Goal: Check status: Check status

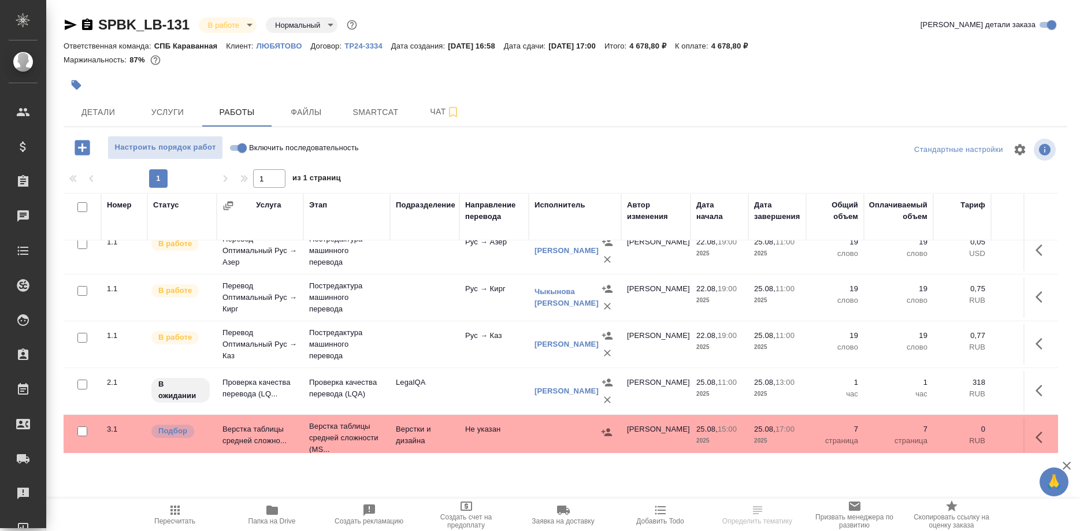
scroll to position [209, 0]
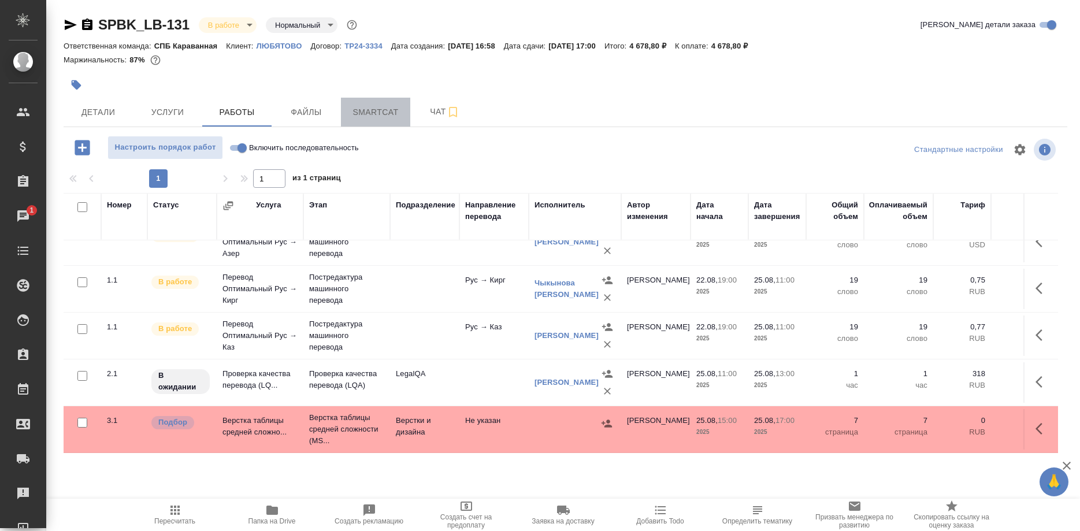
click at [383, 109] on span "Smartcat" at bounding box center [375, 112] width 55 height 14
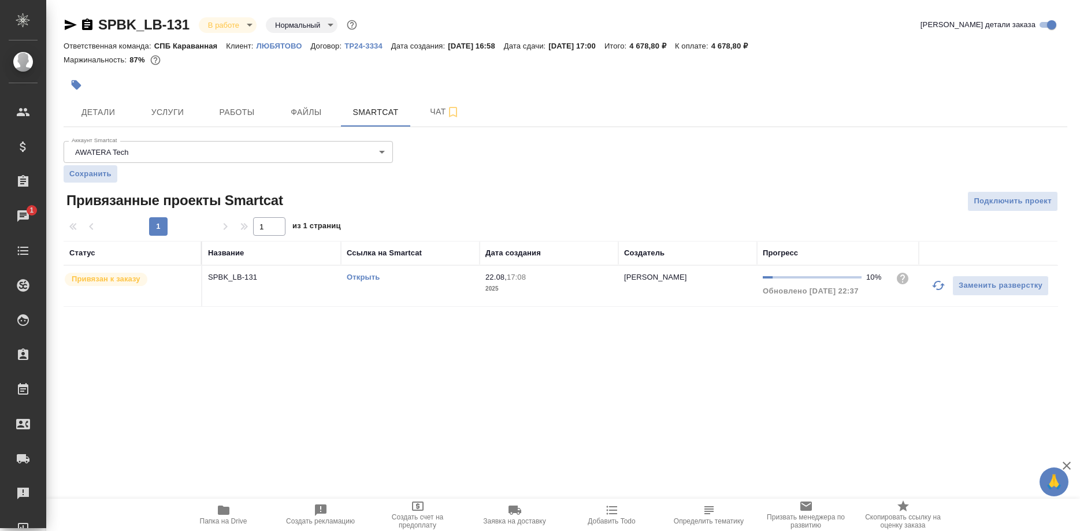
click at [370, 277] on link "Открыть" at bounding box center [363, 277] width 33 height 9
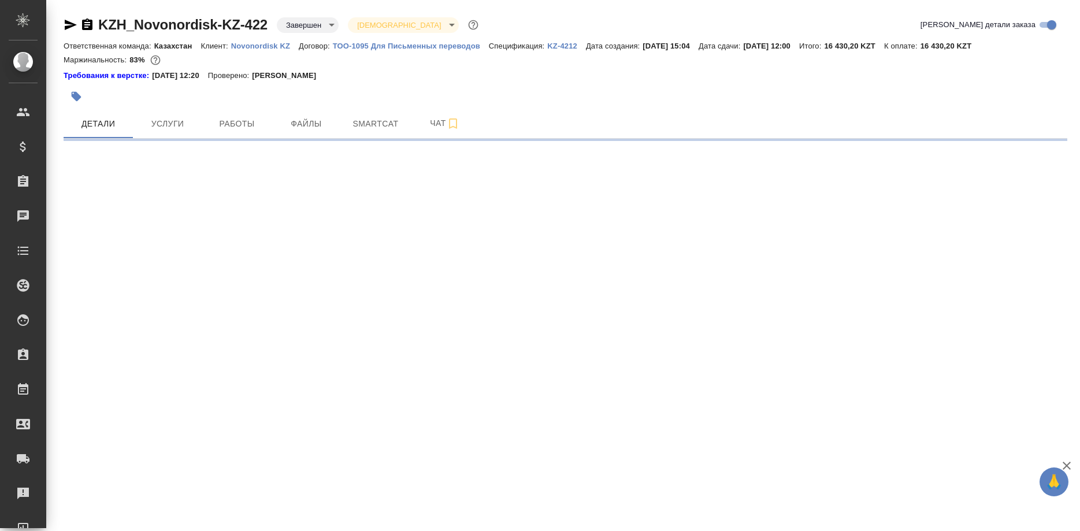
select select "RU"
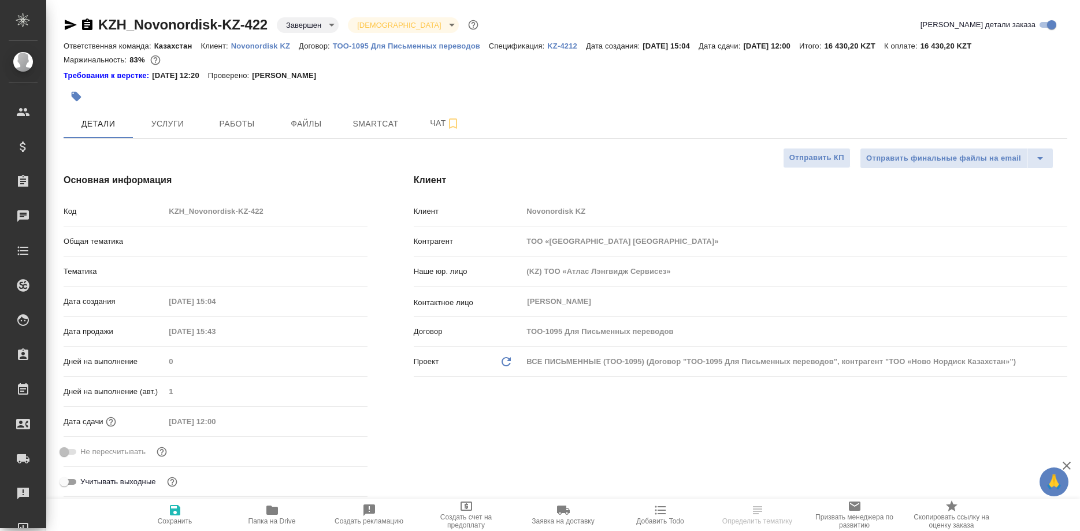
type textarea "x"
click at [235, 124] on span "Работы" at bounding box center [236, 124] width 55 height 14
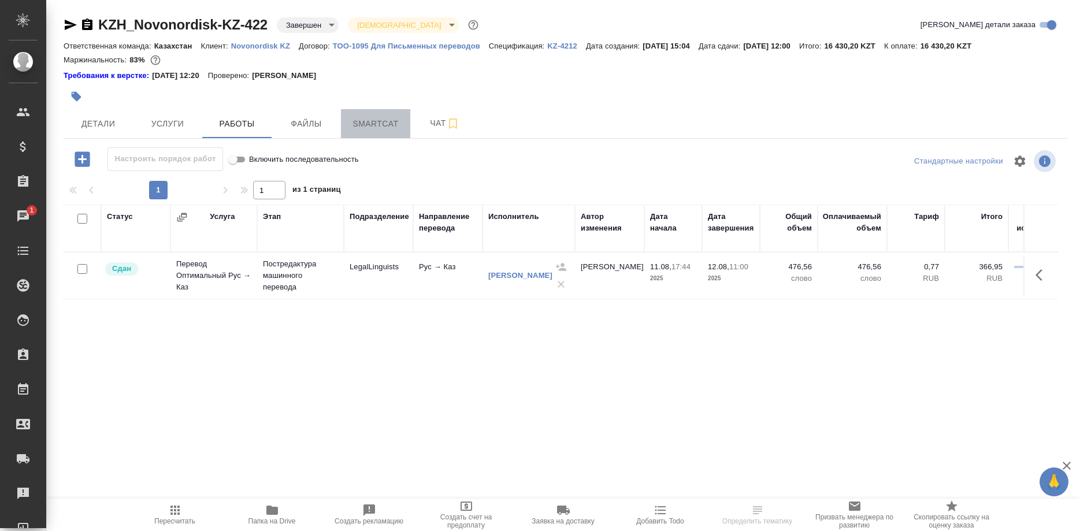
click at [360, 121] on span "Smartcat" at bounding box center [375, 124] width 55 height 14
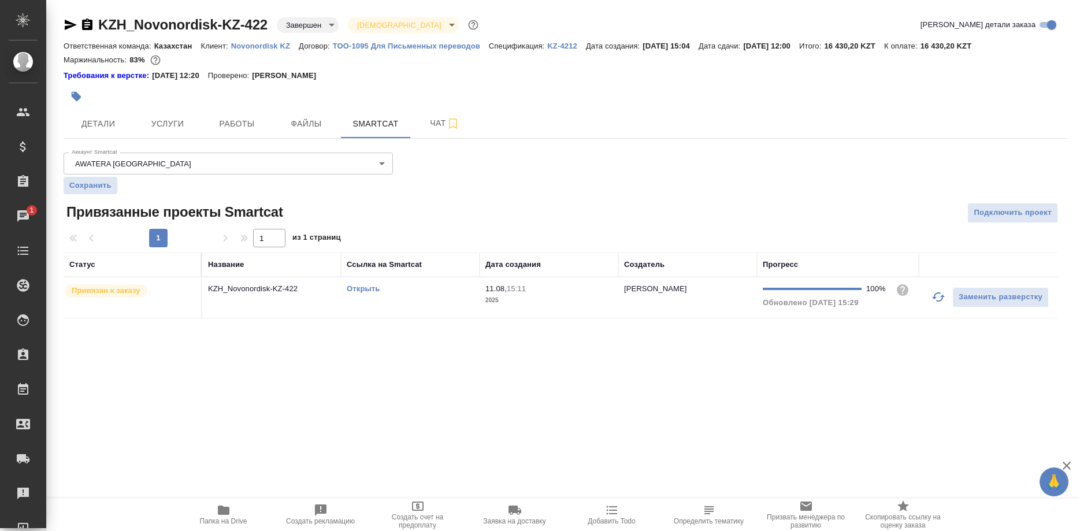
click at [365, 288] on link "Открыть" at bounding box center [363, 288] width 33 height 9
click at [235, 516] on span "Папка на Drive" at bounding box center [223, 514] width 83 height 22
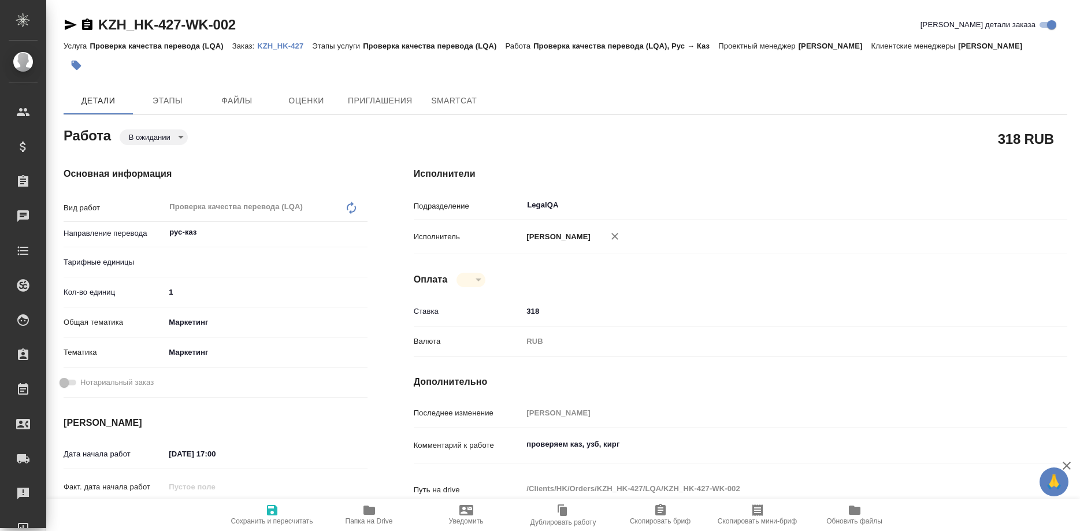
type textarea "x"
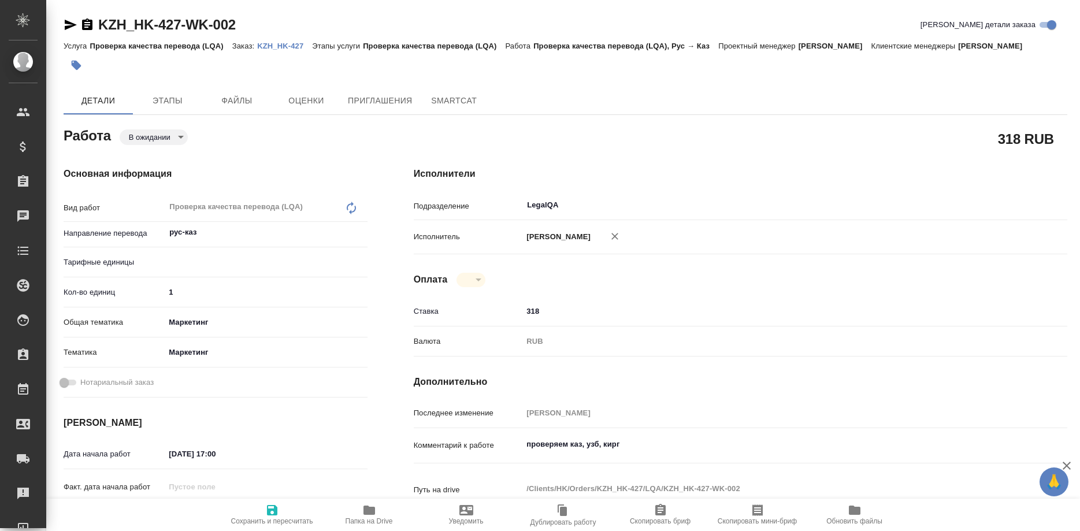
type textarea "x"
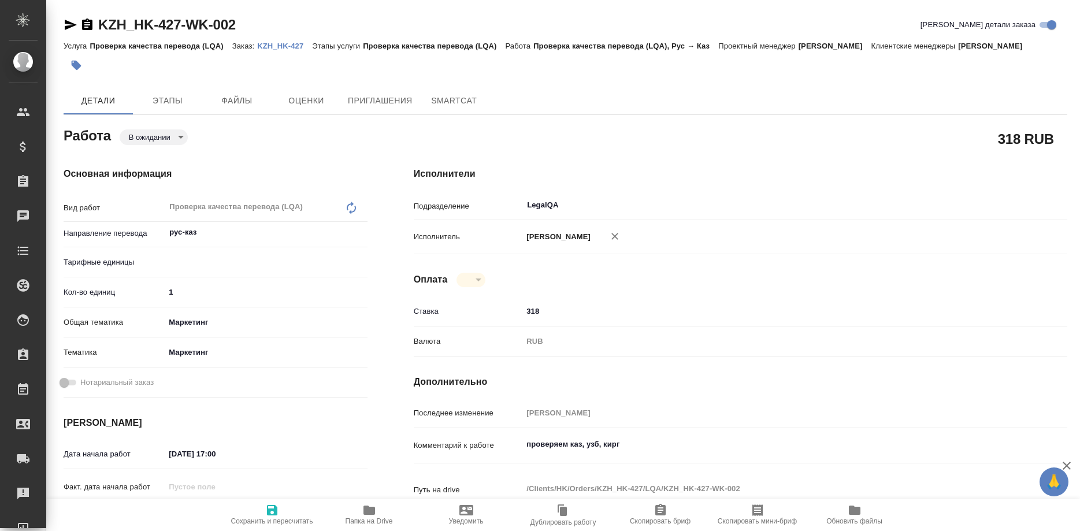
type textarea "x"
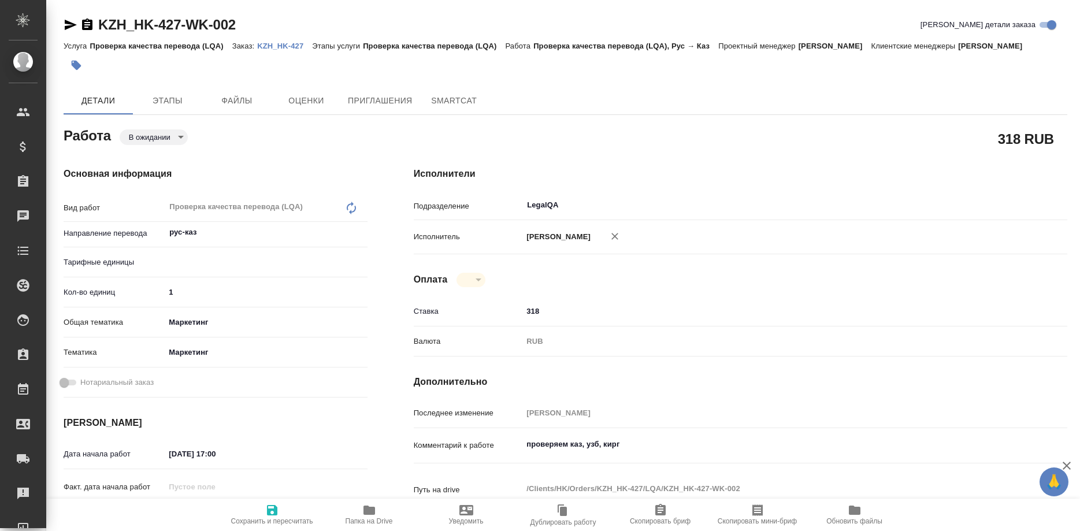
type textarea "x"
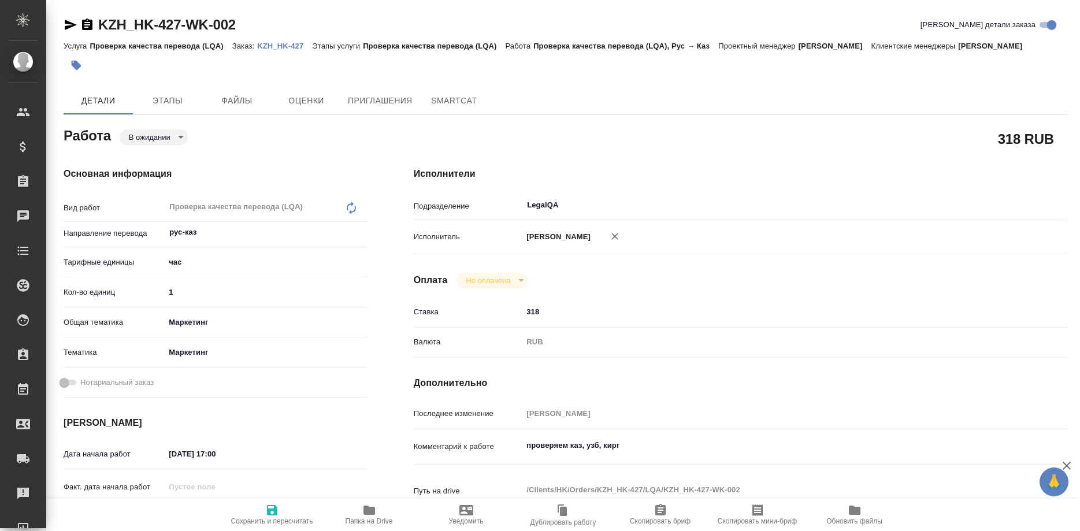
type textarea "x"
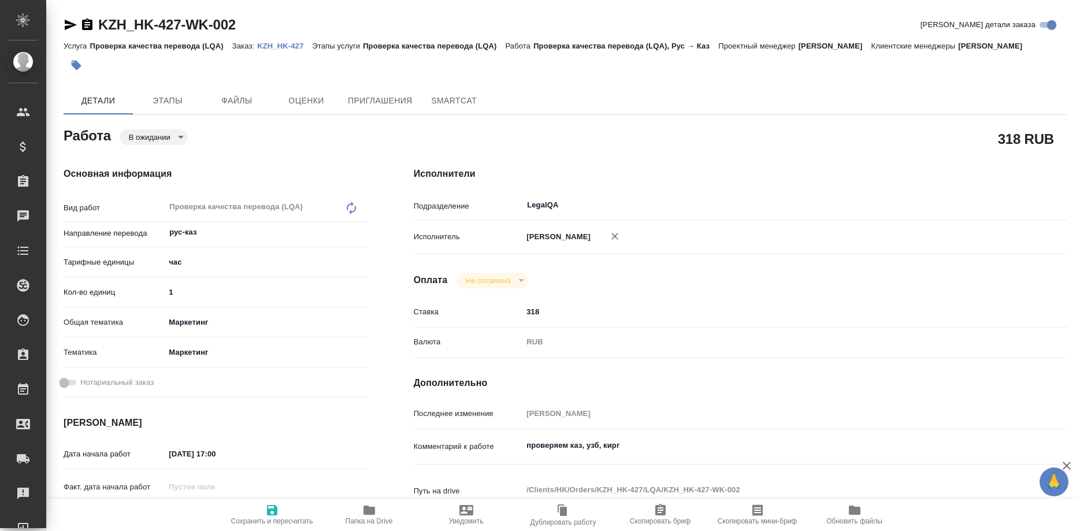
type textarea "x"
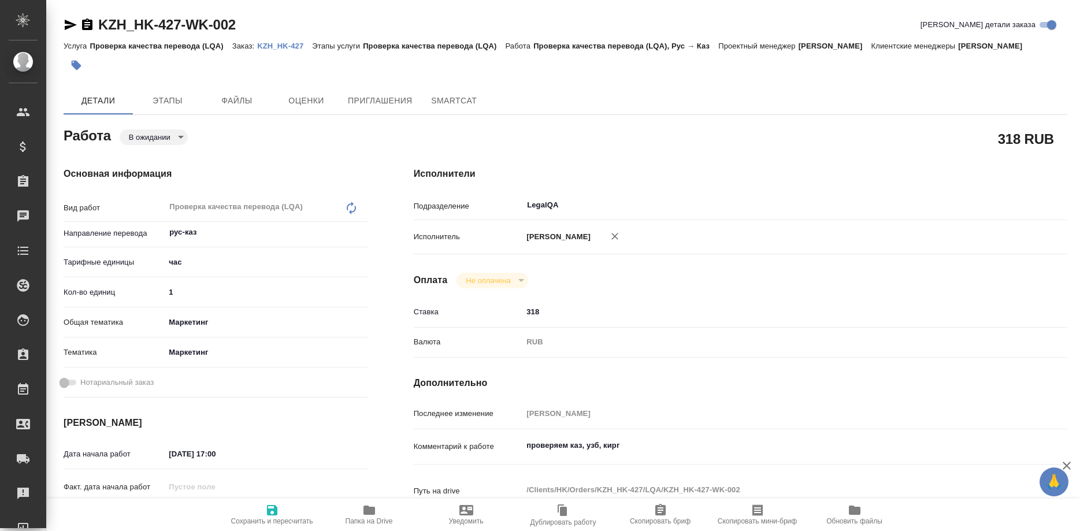
type textarea "x"
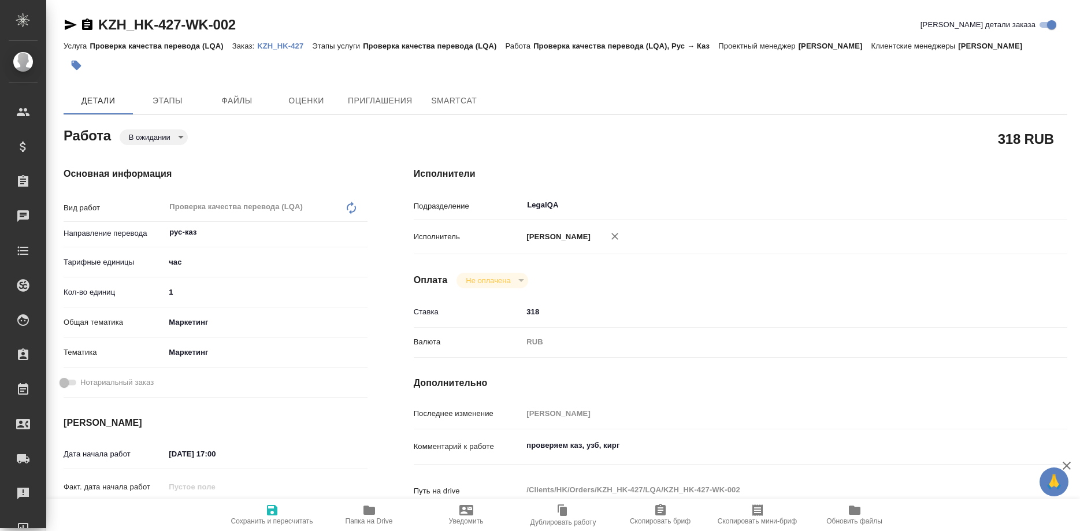
type textarea "x"
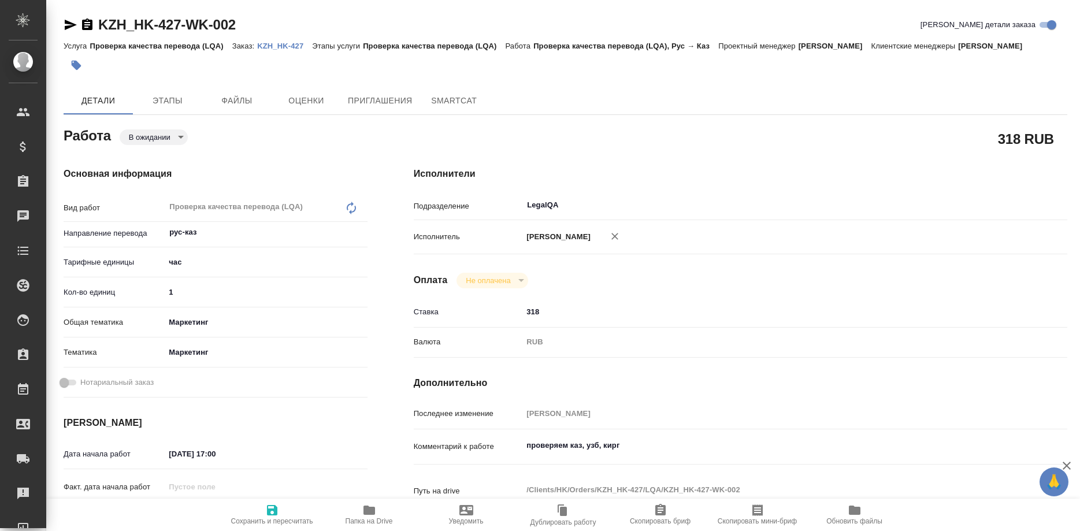
type textarea "x"
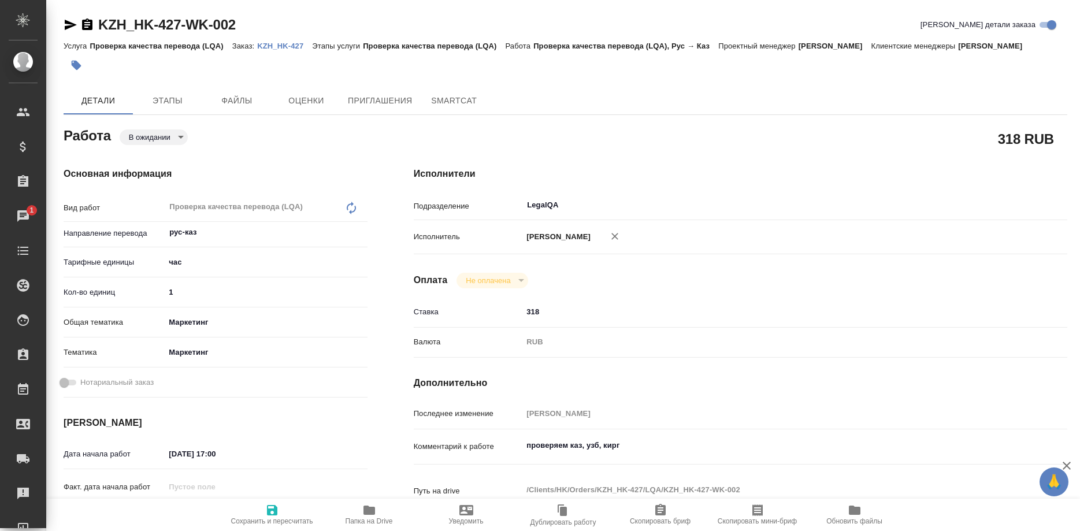
click at [264, 46] on p "KZH_HK-427" at bounding box center [284, 46] width 55 height 9
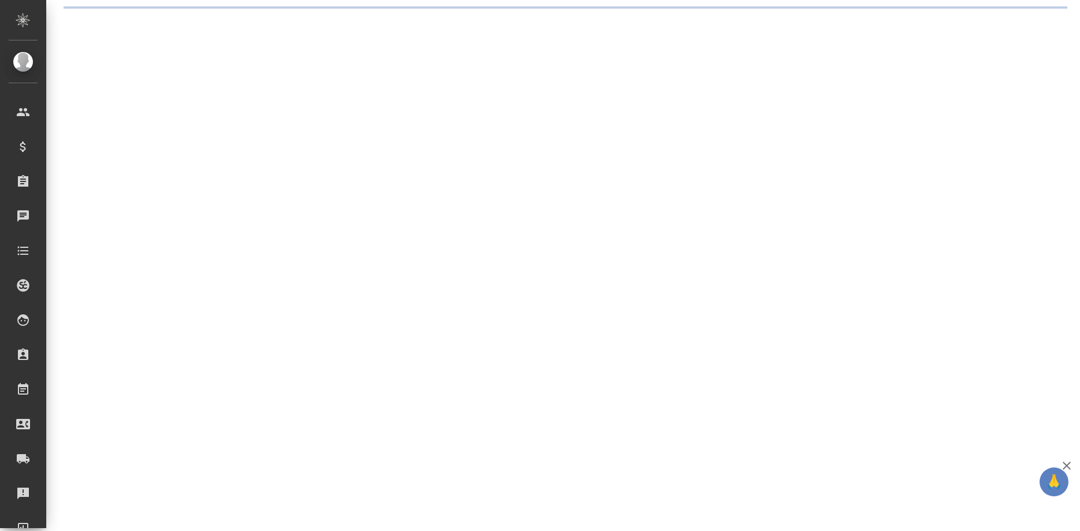
select select "RU"
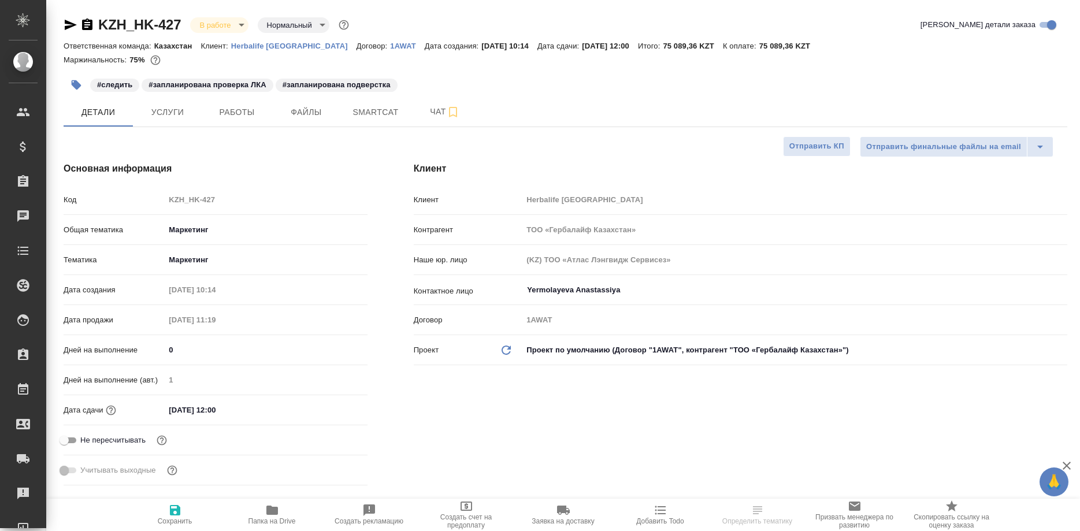
type textarea "x"
click at [374, 124] on button "Smartcat" at bounding box center [375, 112] width 69 height 29
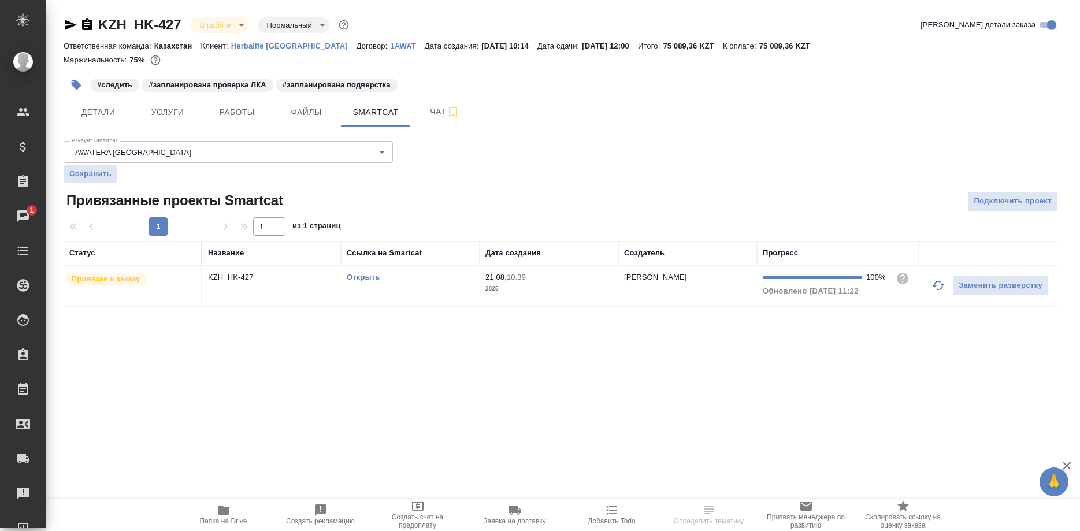
click at [356, 281] on link "Открыть" at bounding box center [363, 277] width 33 height 9
click at [233, 113] on span "Работы" at bounding box center [236, 112] width 55 height 14
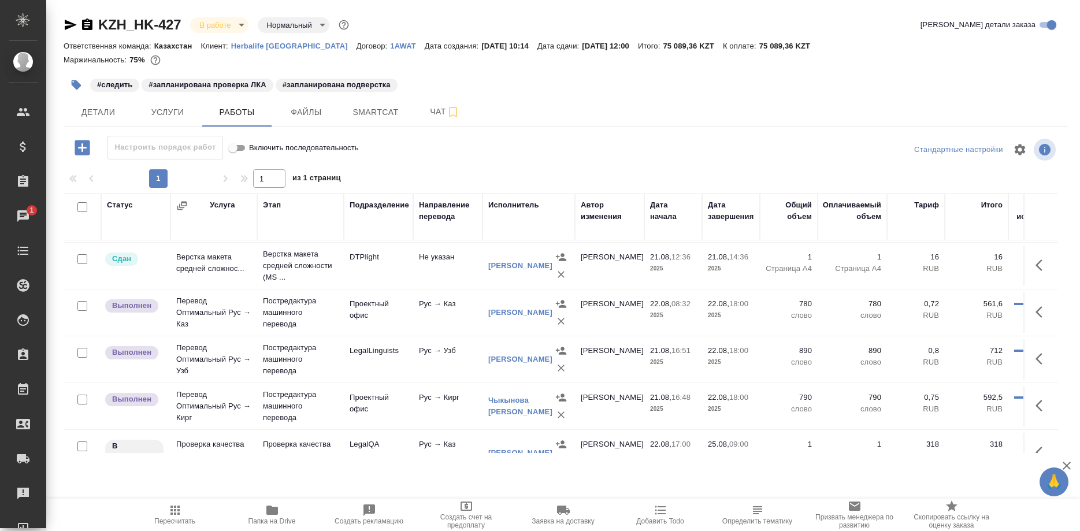
scroll to position [116, 0]
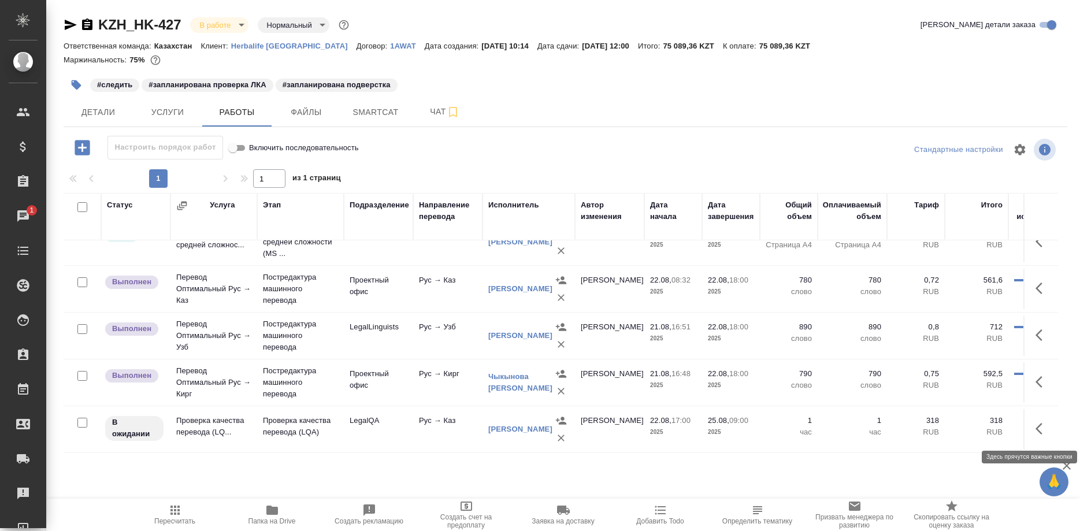
click at [1033, 430] on button "button" at bounding box center [1042, 429] width 28 height 28
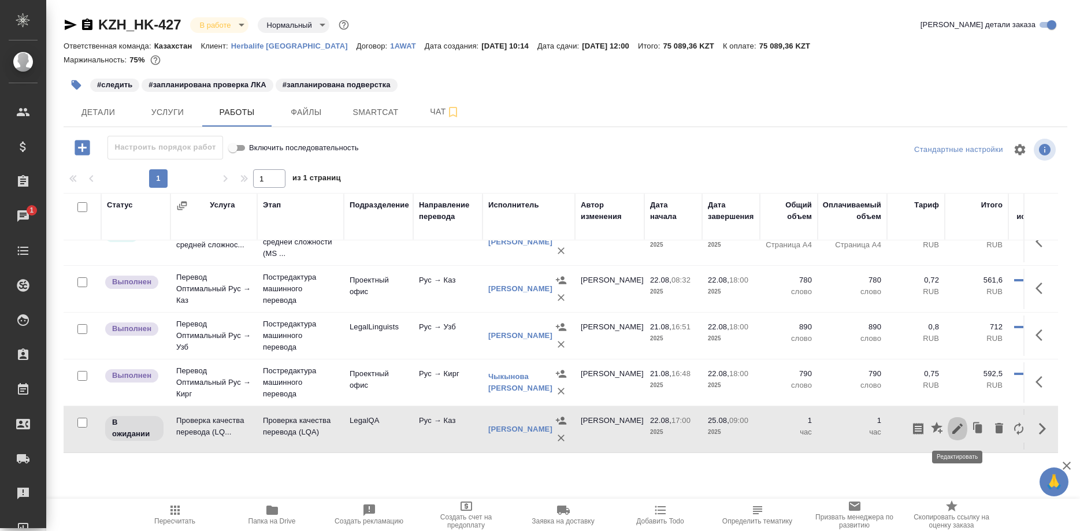
click at [953, 428] on icon "button" at bounding box center [957, 429] width 14 height 14
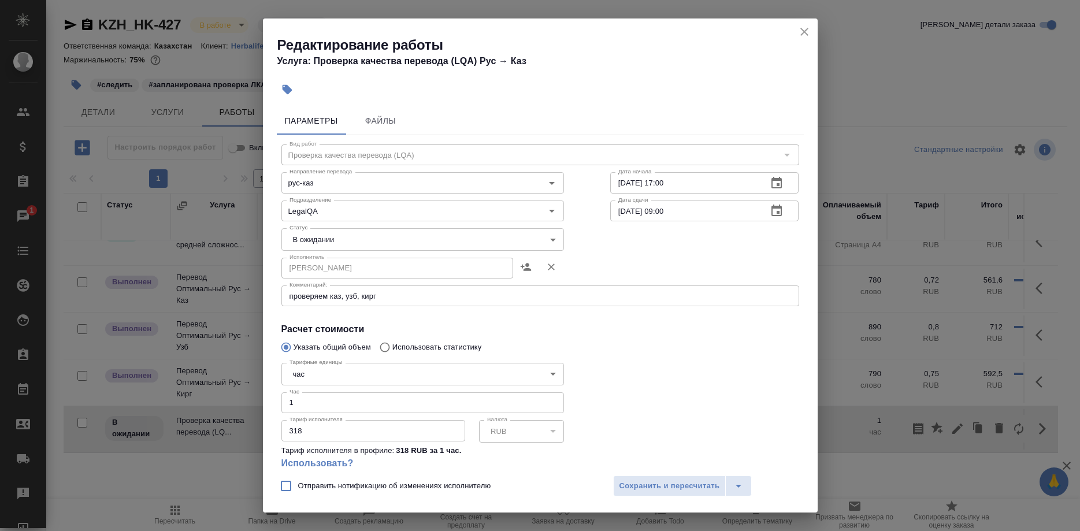
click at [798, 31] on icon "close" at bounding box center [804, 32] width 14 height 14
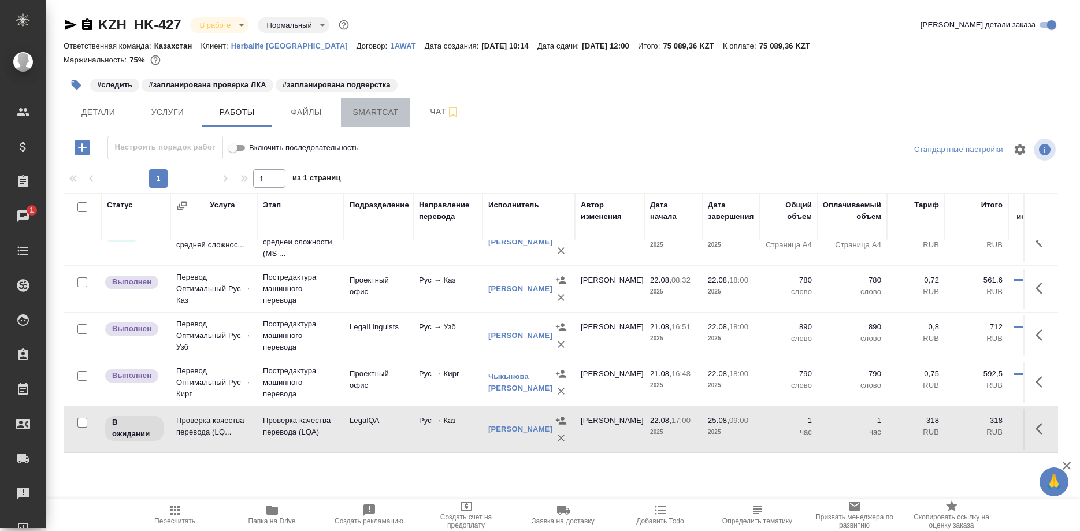
click at [378, 116] on span "Smartcat" at bounding box center [375, 112] width 55 height 14
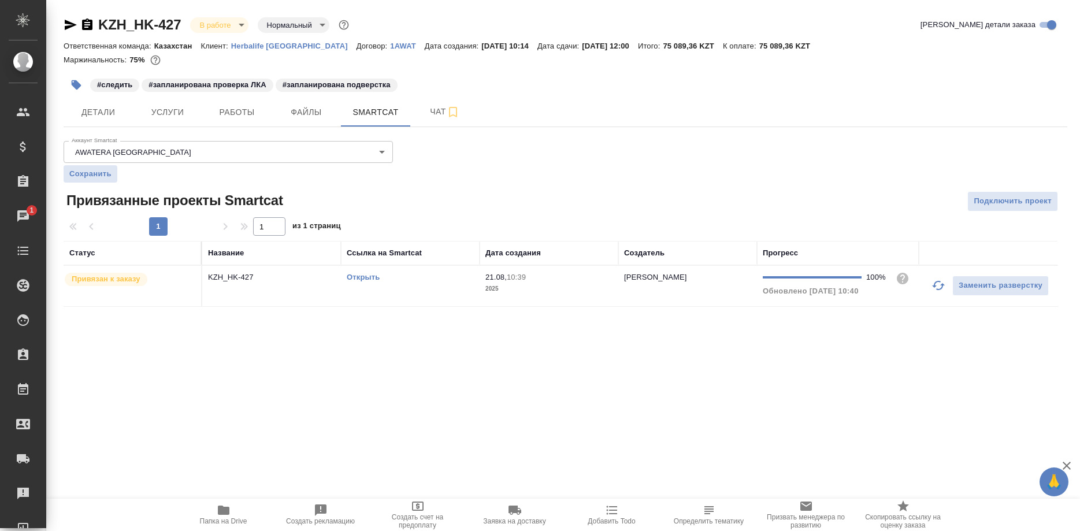
click at [351, 280] on link "Открыть" at bounding box center [363, 277] width 33 height 9
